Goal: Check status: Check status

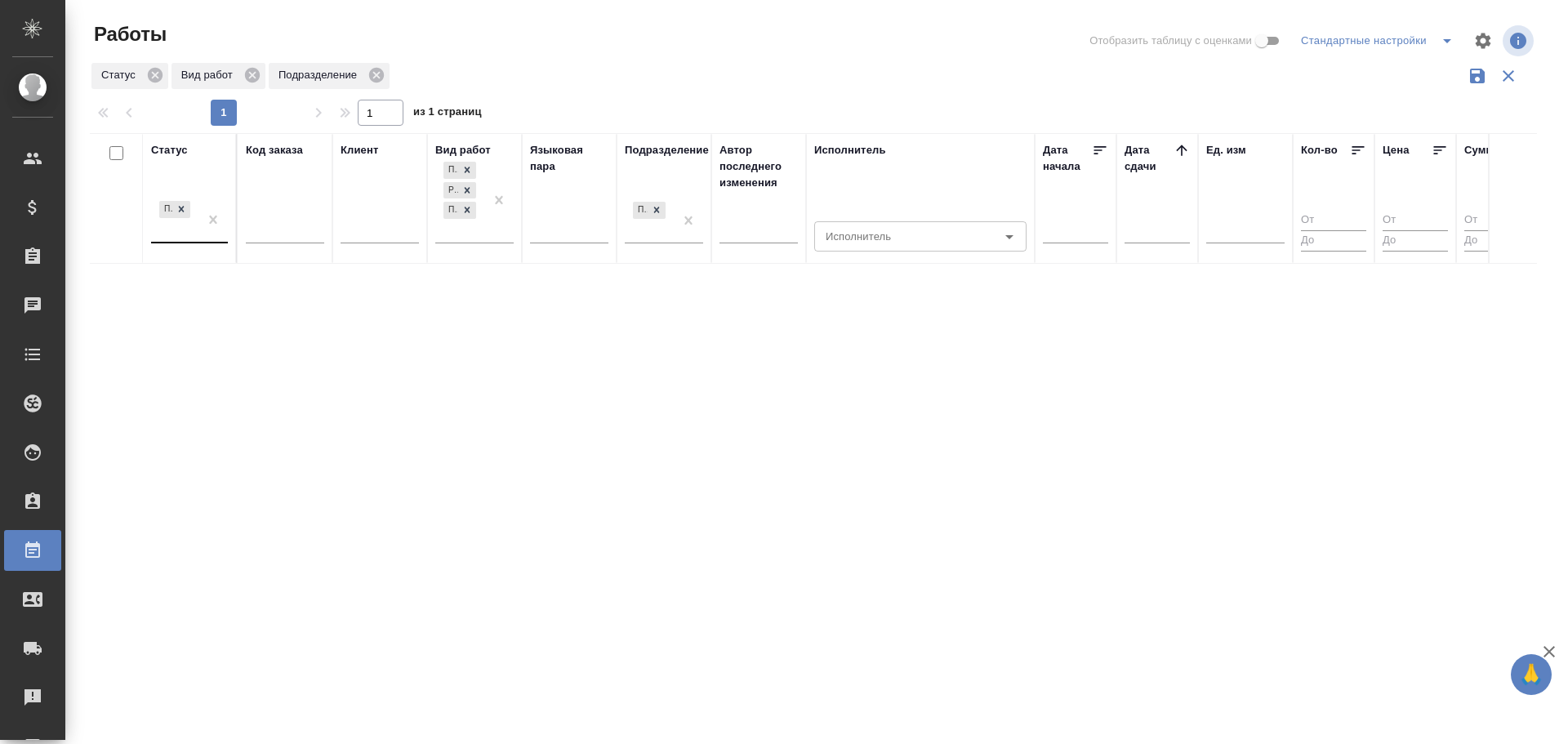
click at [164, 243] on div "Подбор" at bounding box center [189, 221] width 77 height 46
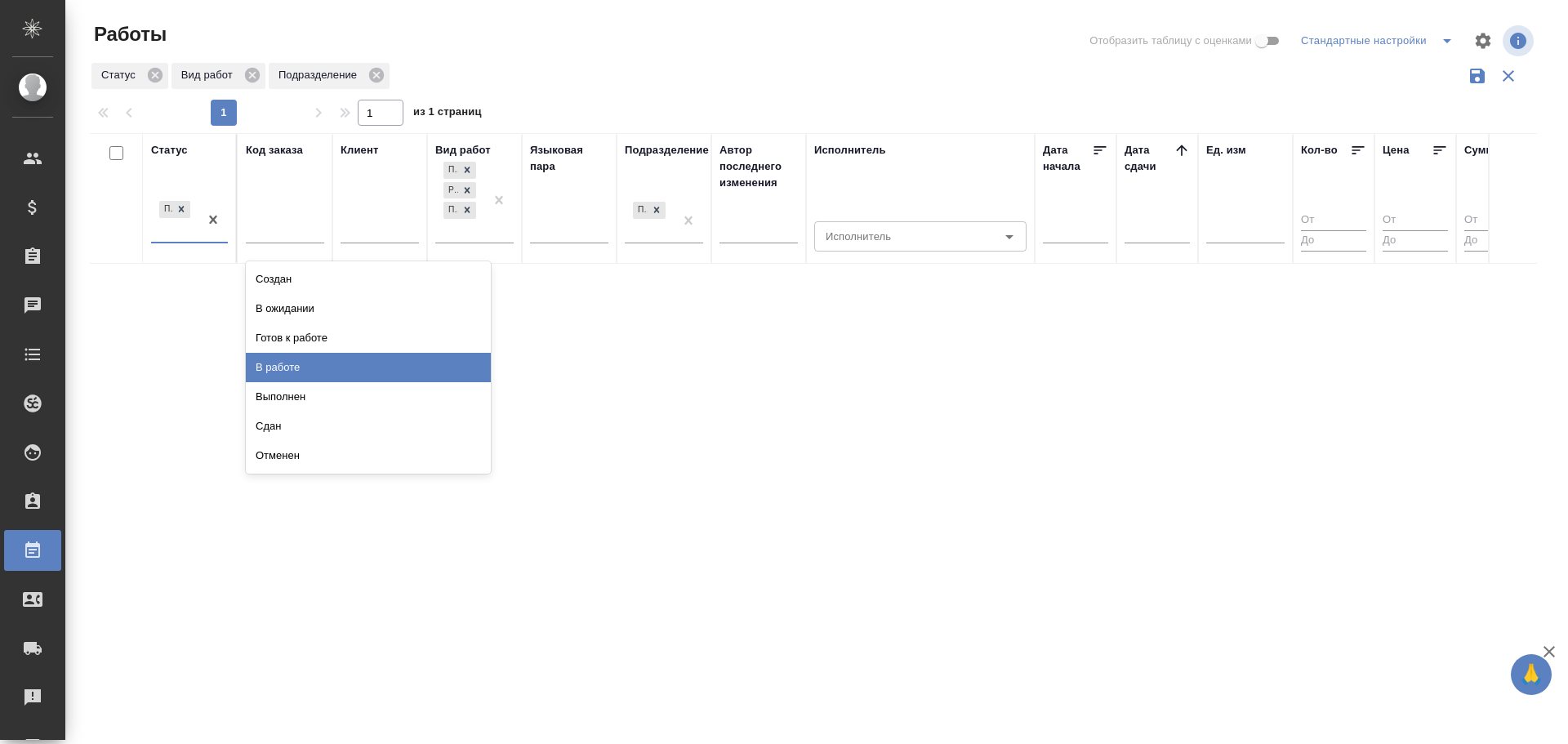
click at [269, 365] on div "В работе" at bounding box center [368, 367] width 245 height 29
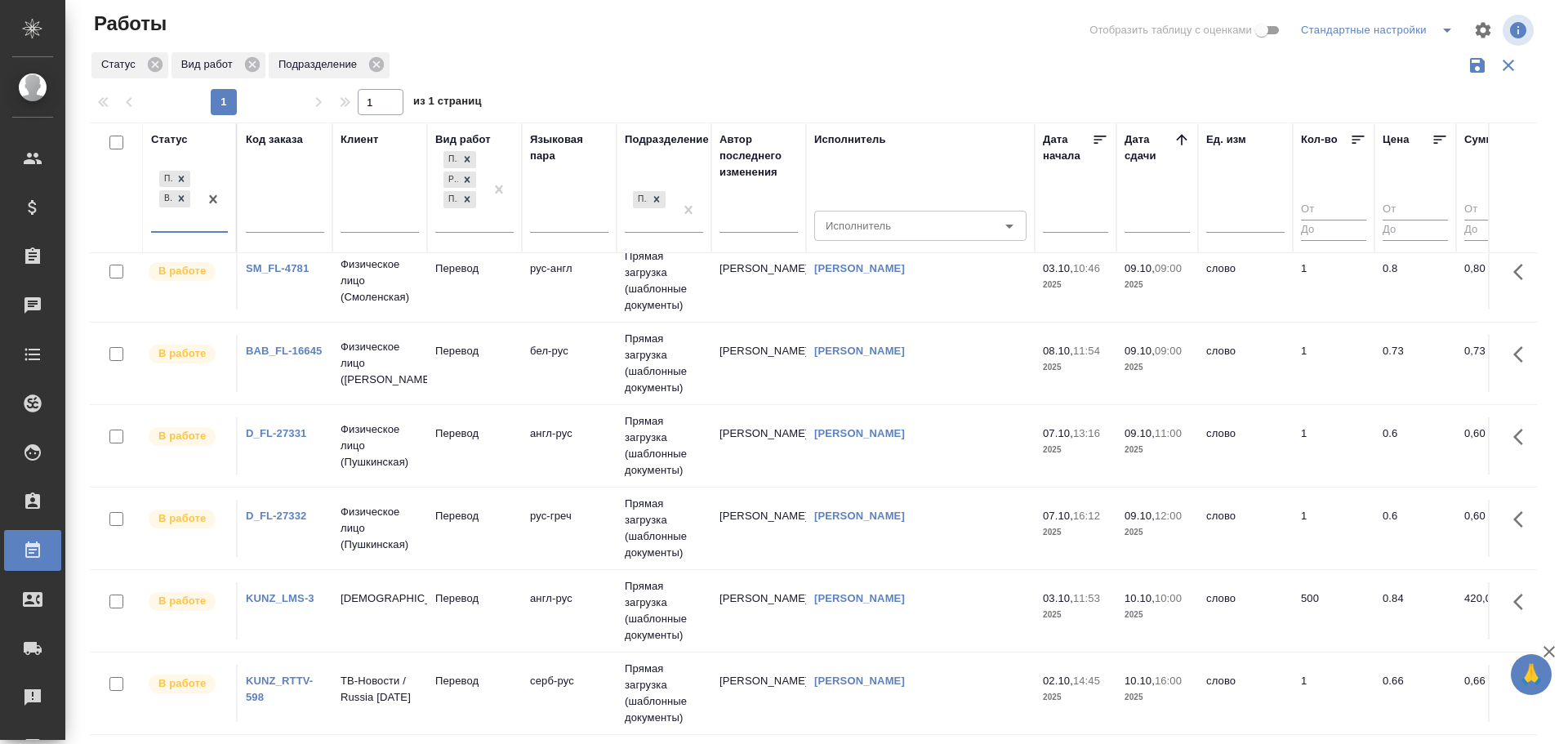
scroll to position [191, 0]
click at [173, 201] on div at bounding box center [181, 199] width 18 height 18
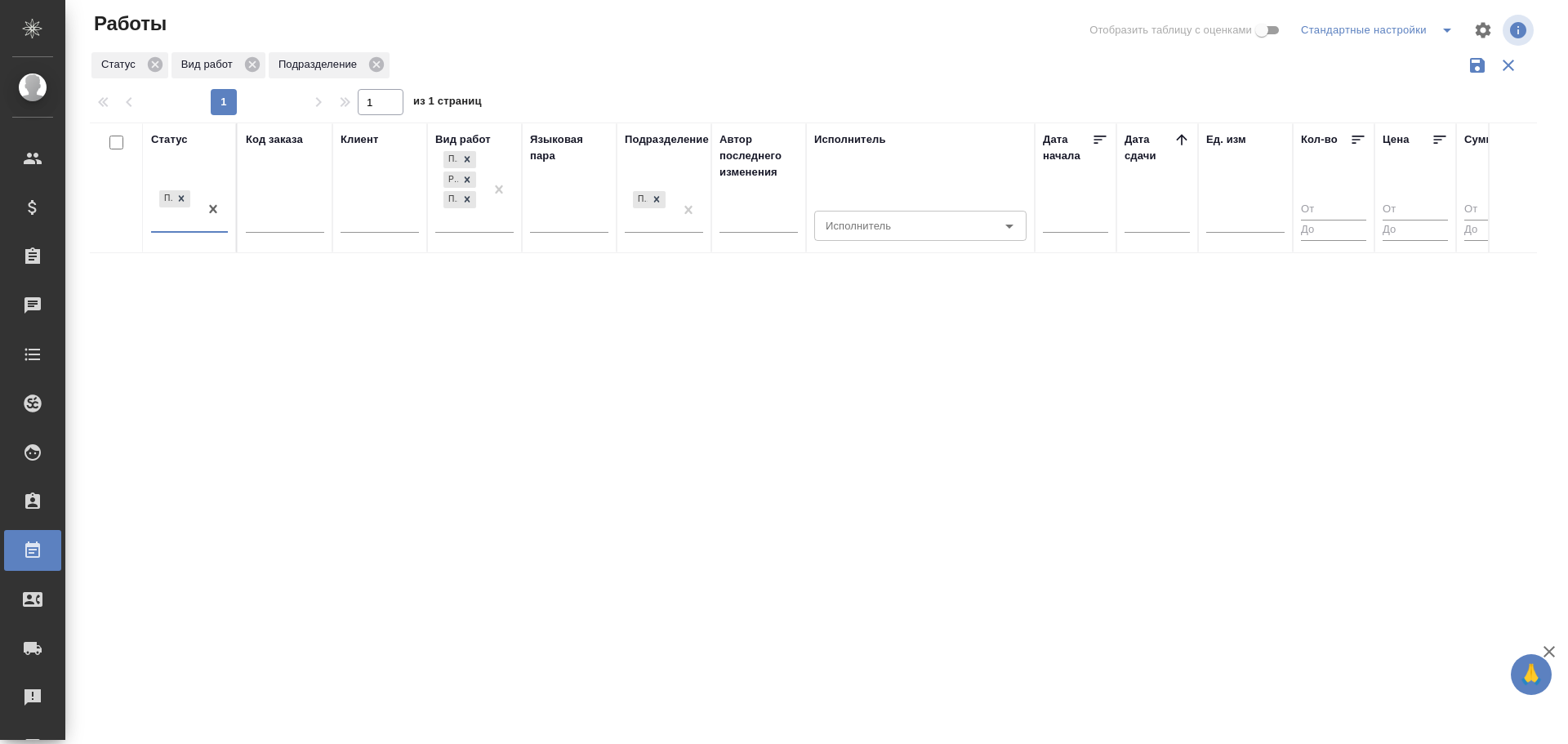
scroll to position [0, 0]
click at [164, 223] on div "Подбор" at bounding box center [175, 209] width 47 height 44
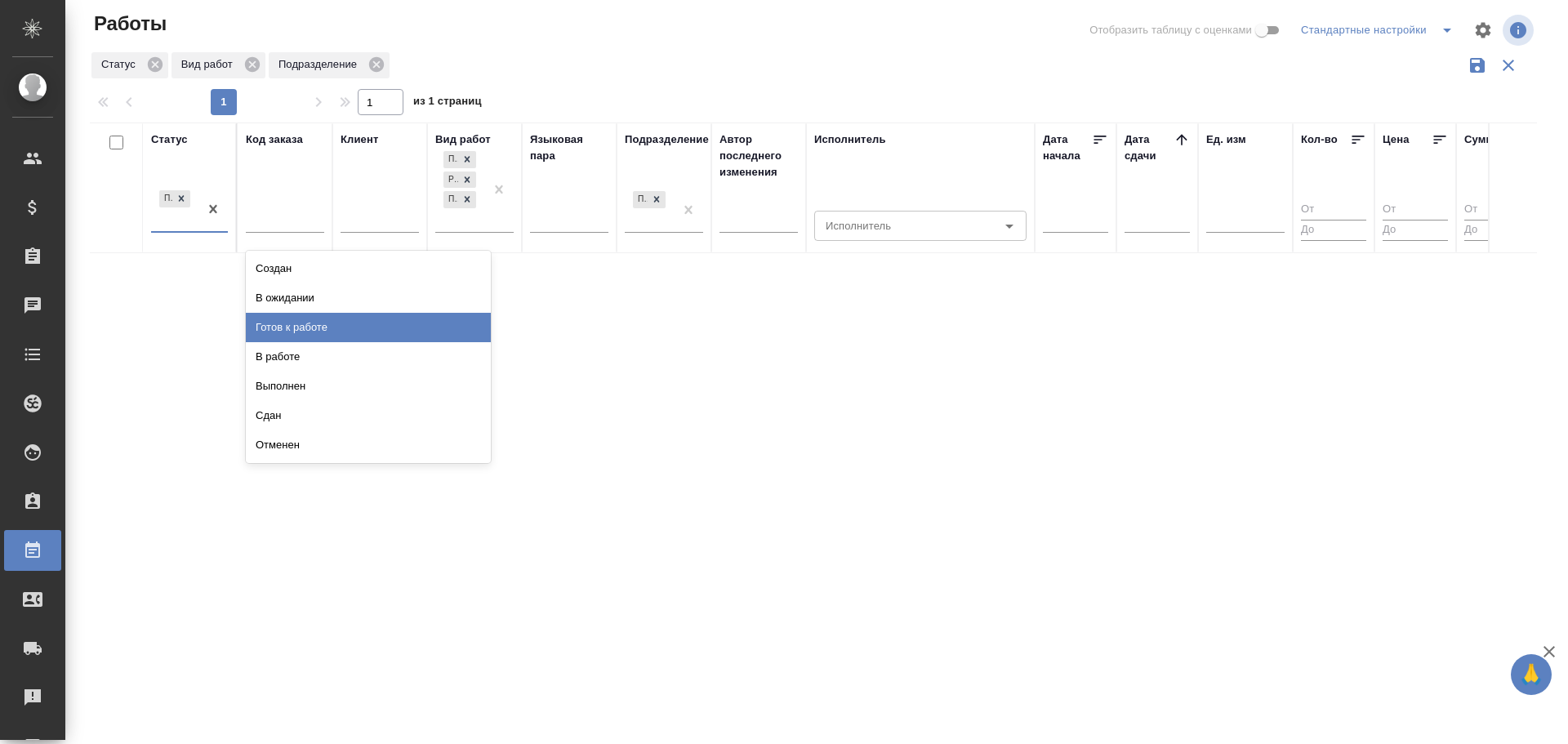
click at [285, 336] on div "Готов к работе" at bounding box center [368, 327] width 245 height 29
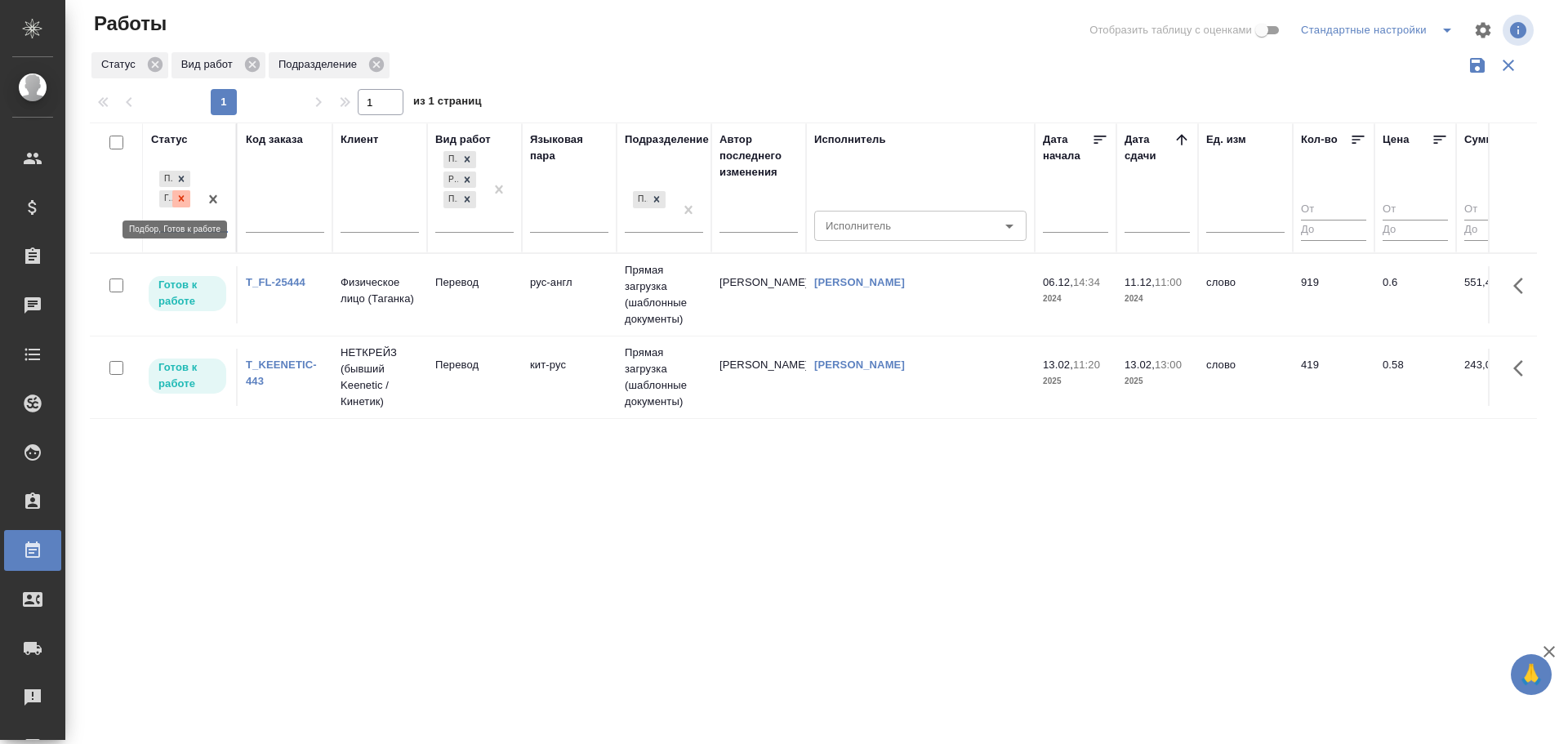
click at [179, 201] on icon at bounding box center [181, 198] width 11 height 11
